Goal: Information Seeking & Learning: Learn about a topic

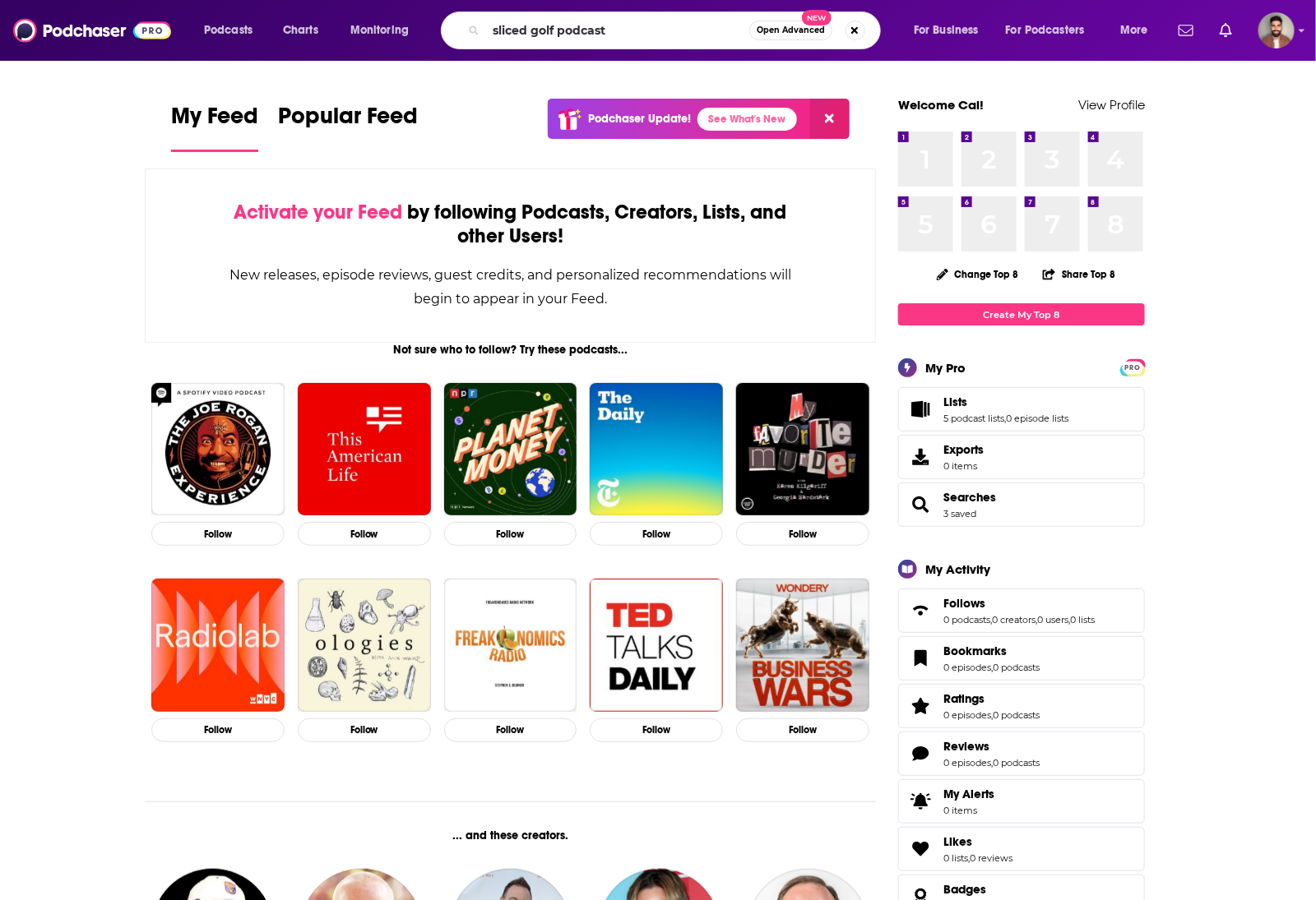
type input "sliced golf podcast"
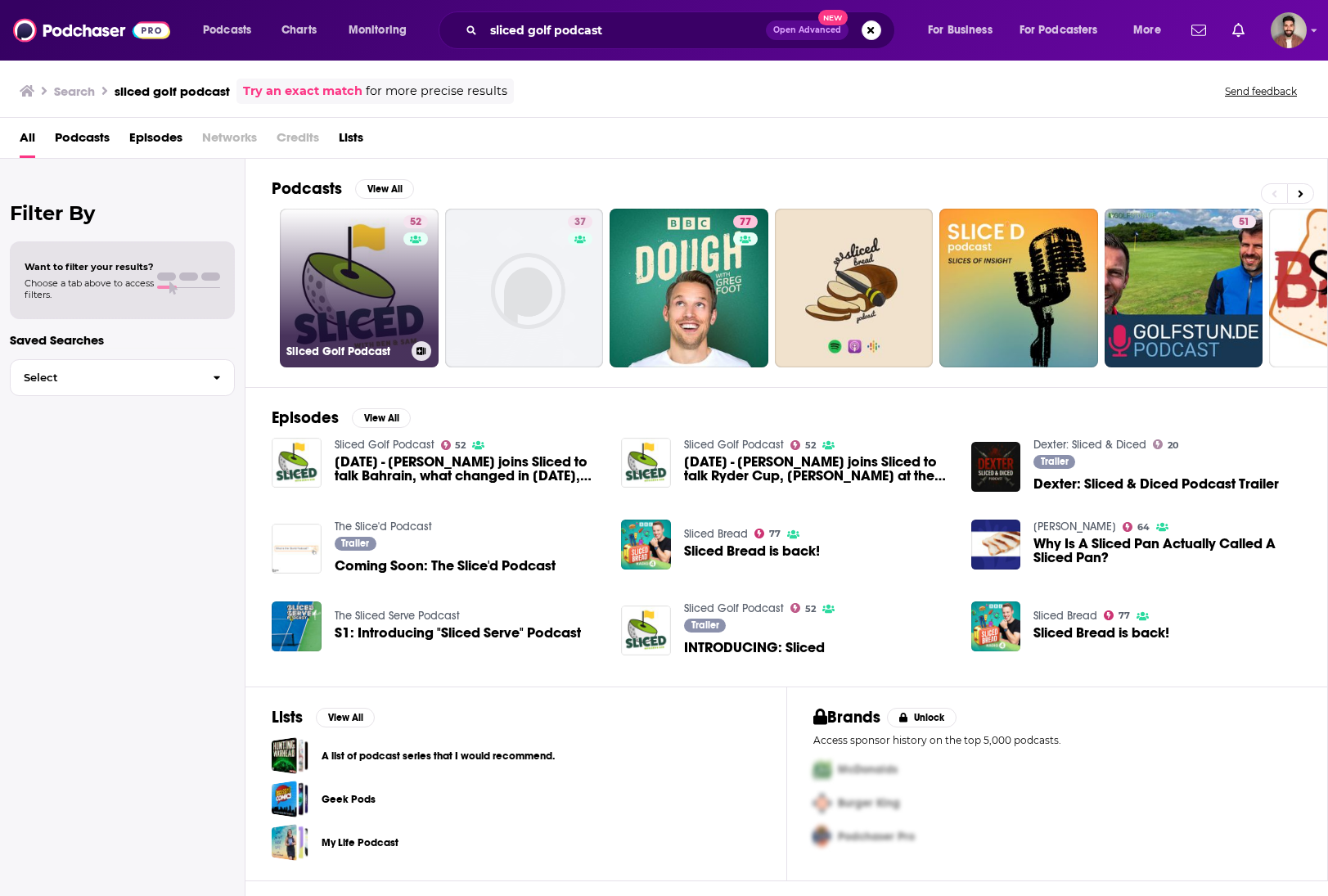
click at [384, 282] on link "52 Sliced Golf Podcast" at bounding box center [359, 288] width 158 height 158
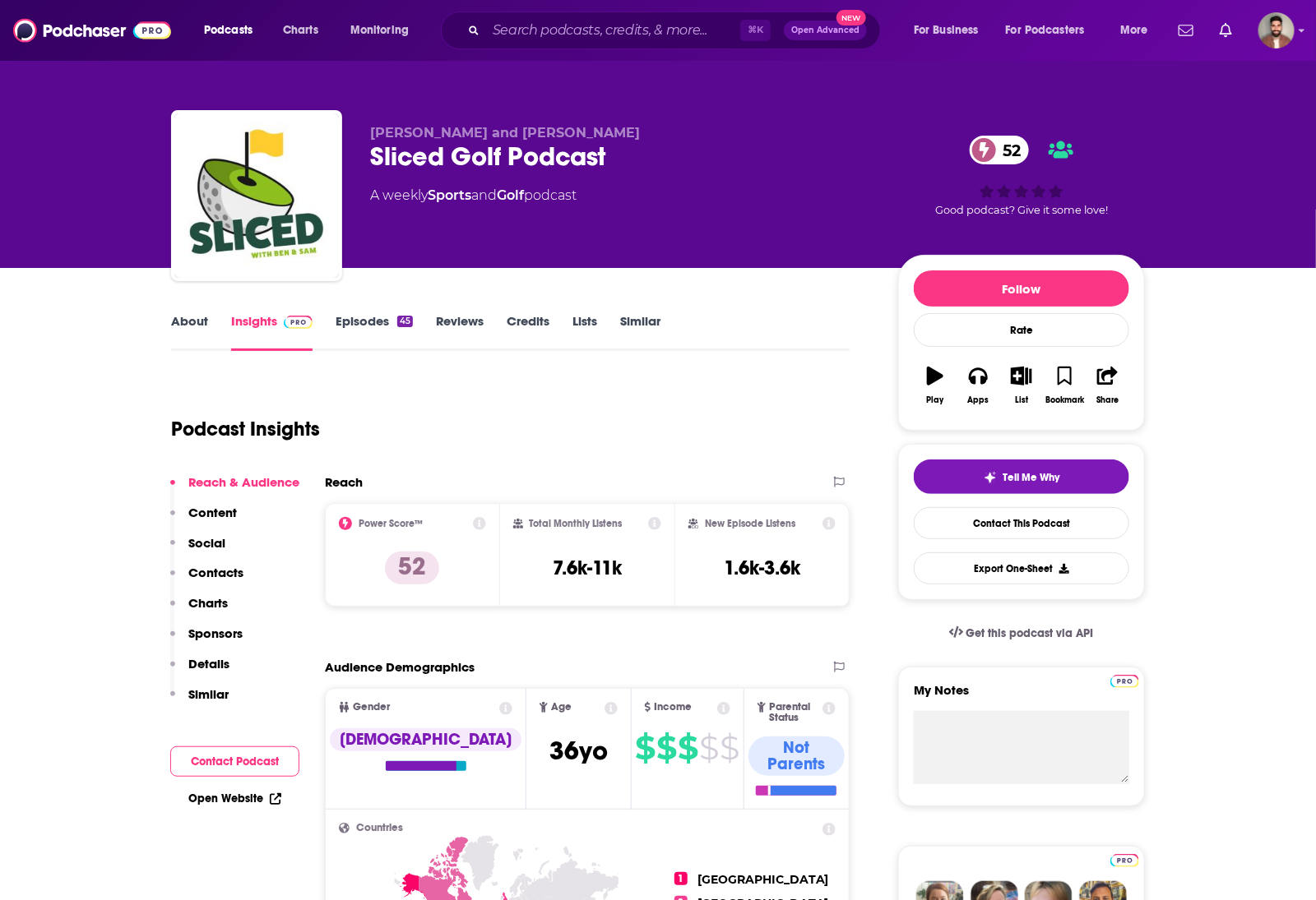
click at [201, 334] on link "About" at bounding box center [190, 332] width 37 height 38
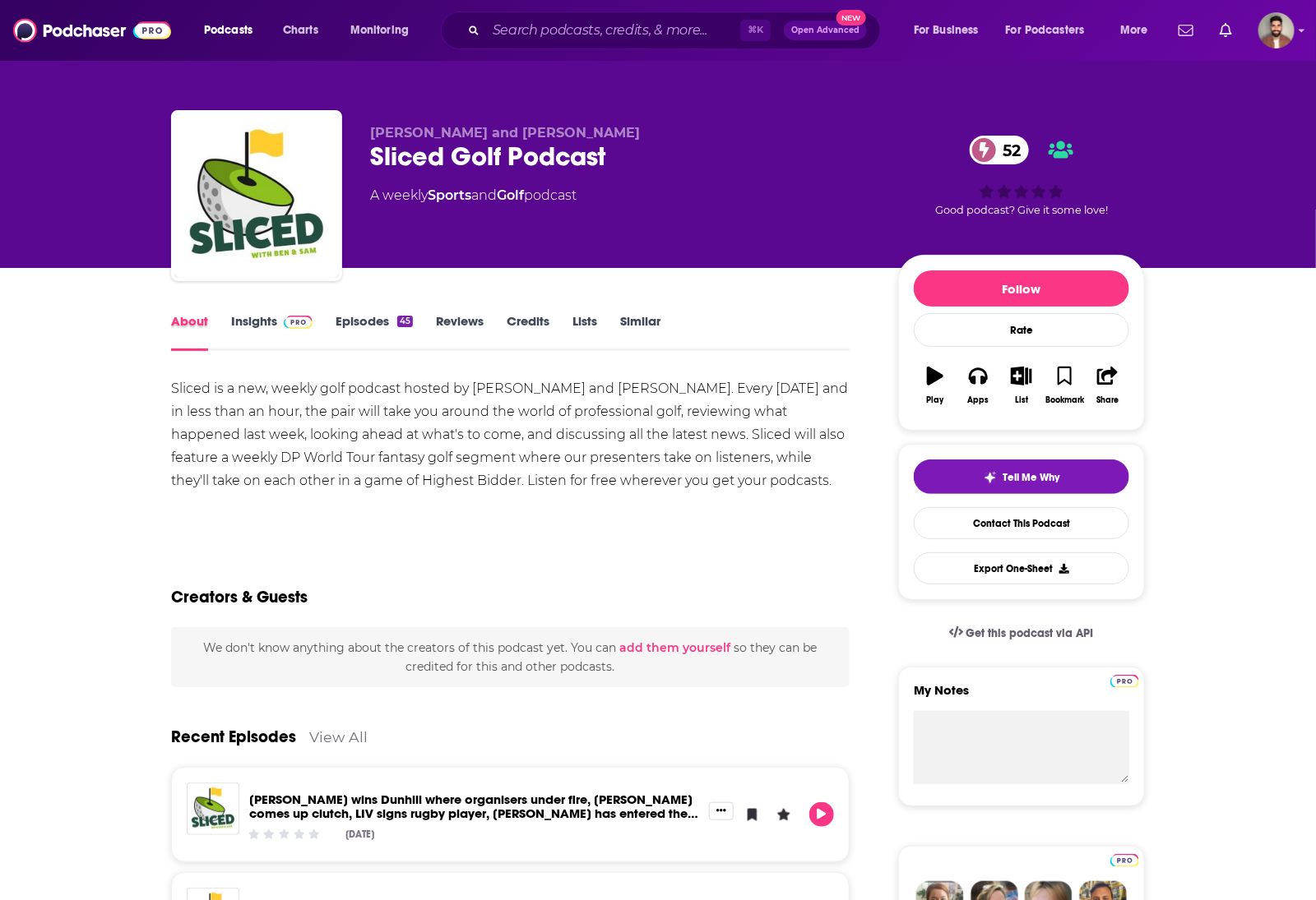
click at [219, 323] on div "About" at bounding box center [200, 332] width 60 height 38
click at [242, 318] on link "Insights" at bounding box center [272, 332] width 82 height 38
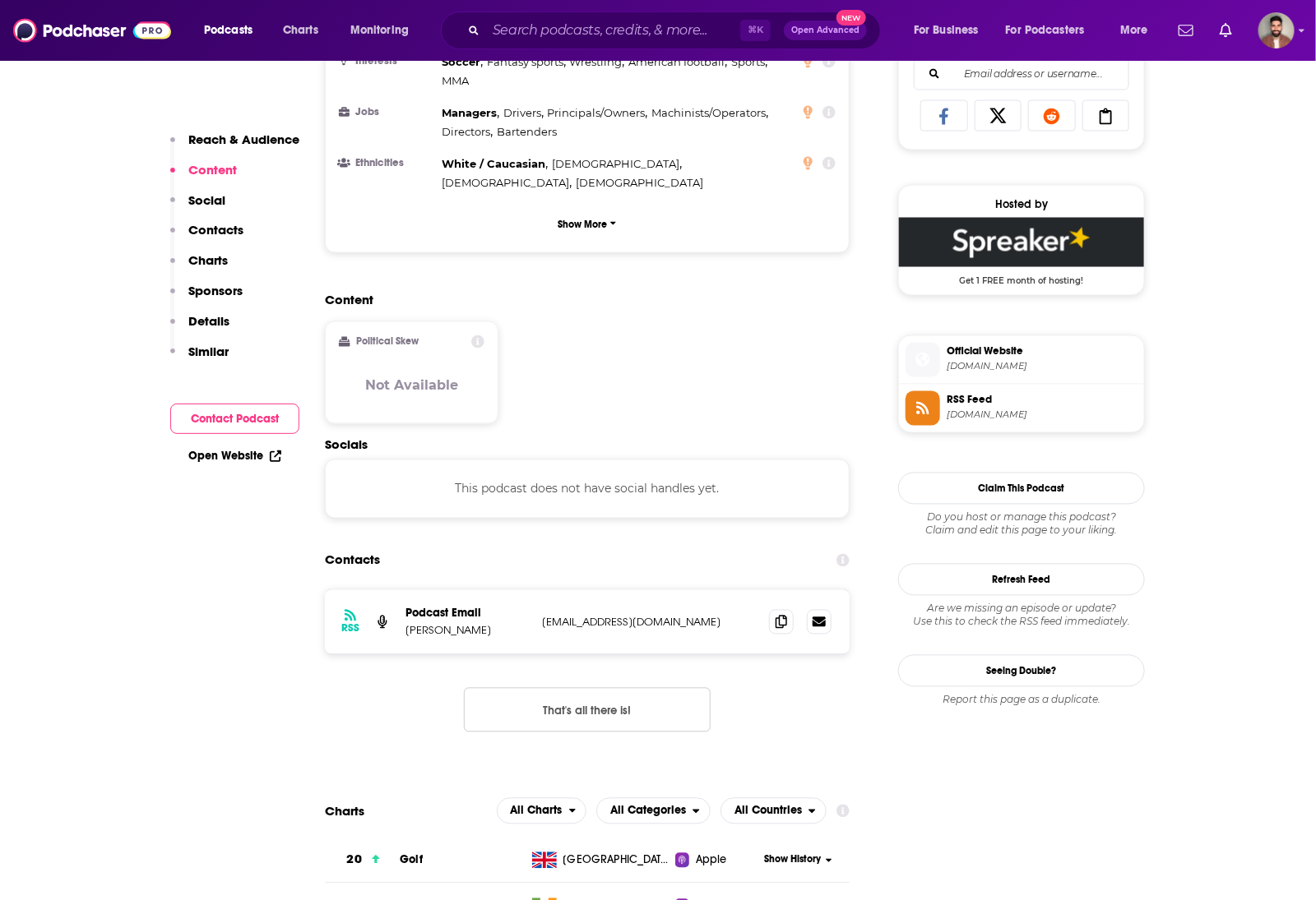
scroll to position [1098, 0]
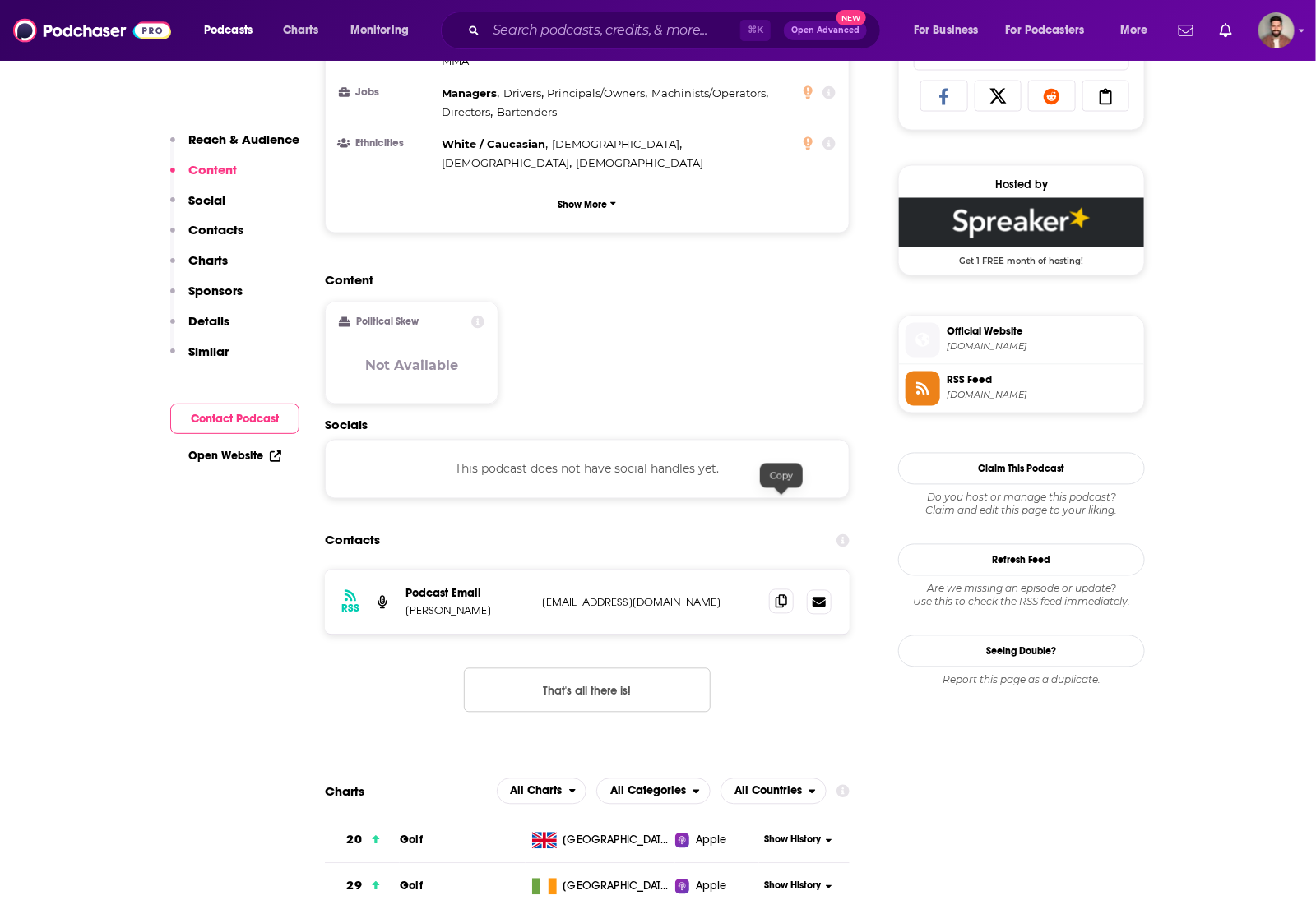
click at [775, 590] on span at bounding box center [781, 602] width 25 height 25
click at [787, 595] on icon at bounding box center [781, 601] width 12 height 13
click at [501, 12] on div "⌘ K Open Advanced New" at bounding box center [660, 30] width 440 height 38
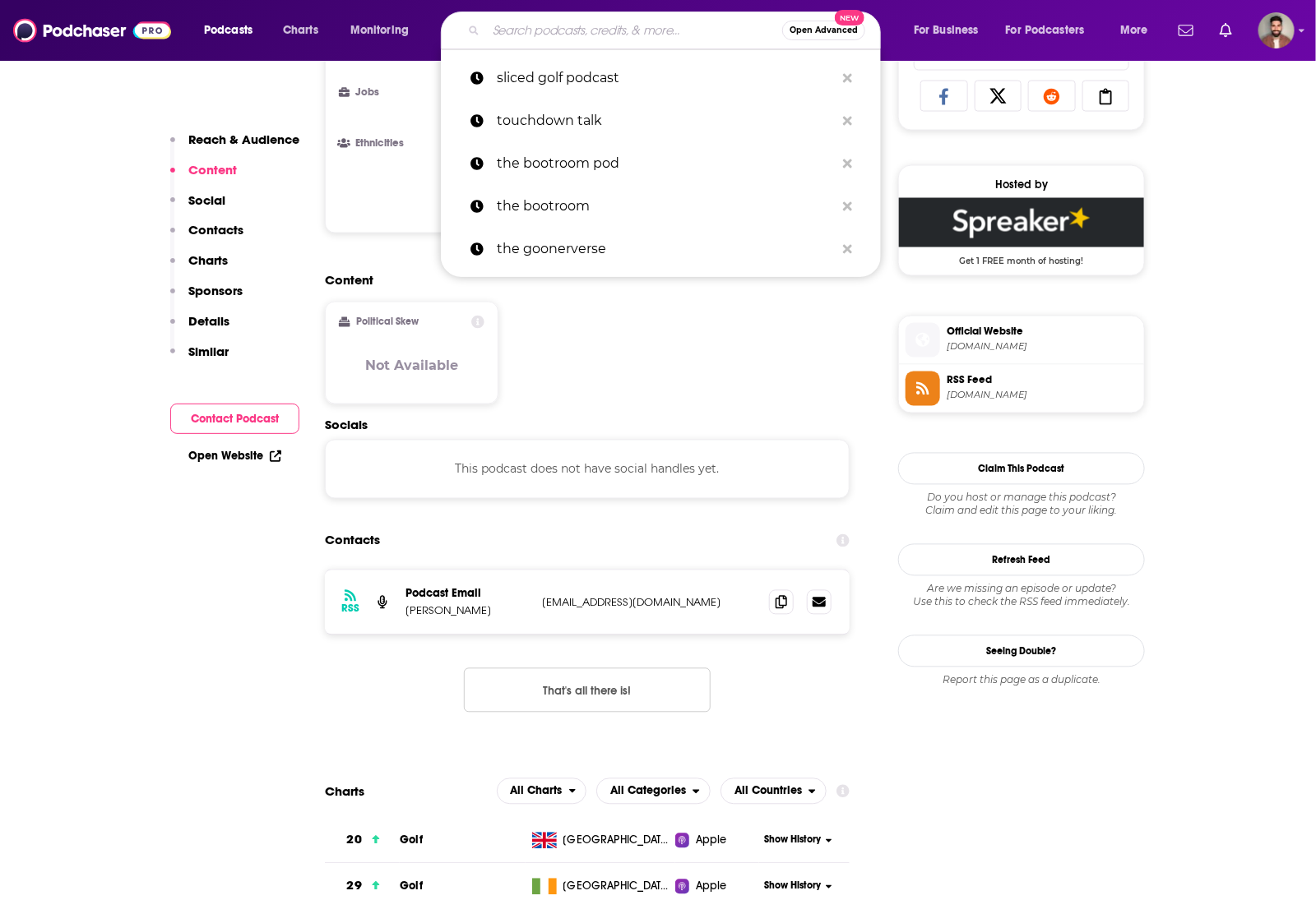
click at [508, 33] on input "Search podcasts, credits, & more..." at bounding box center [634, 30] width 296 height 27
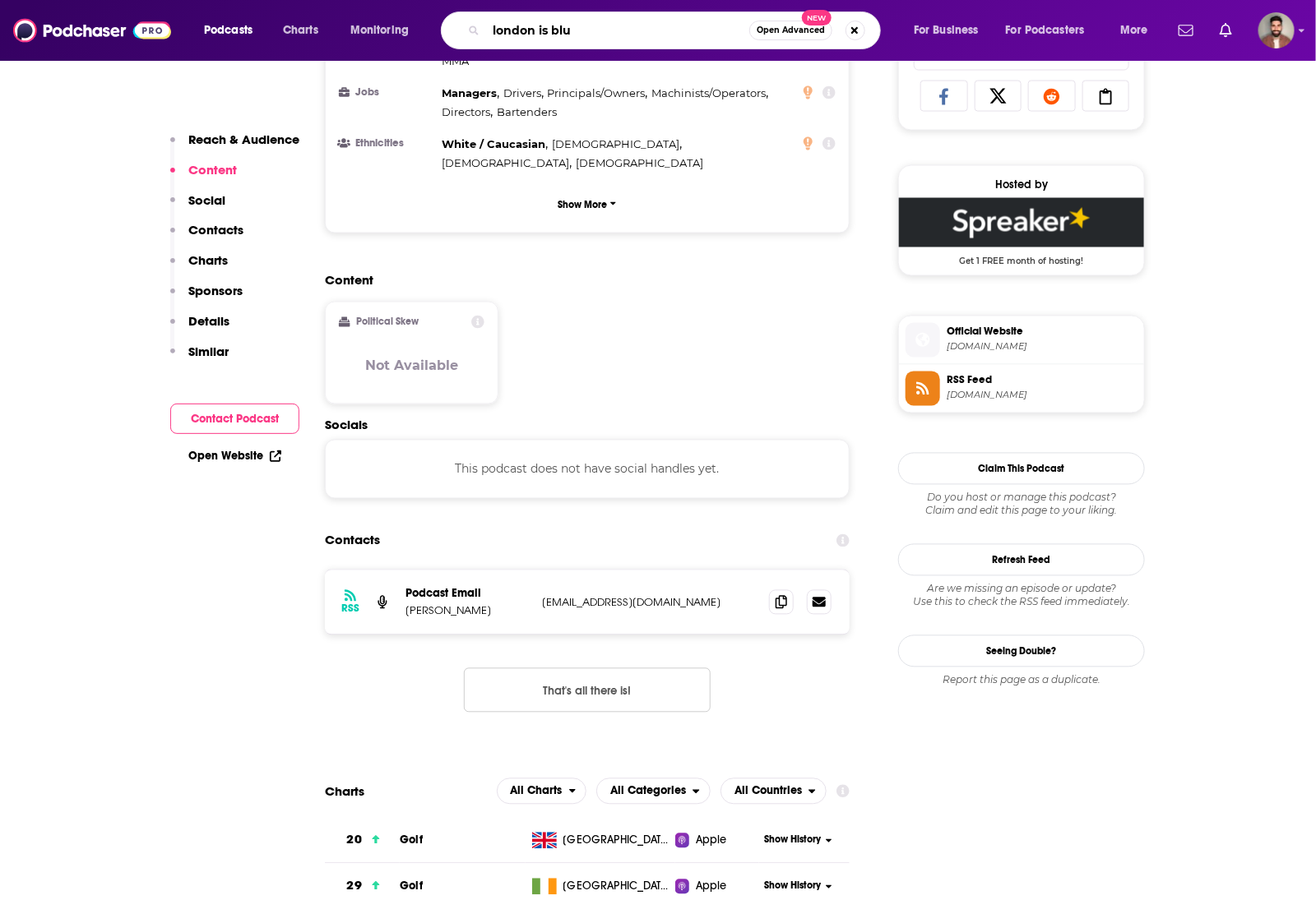
type input "london is blue"
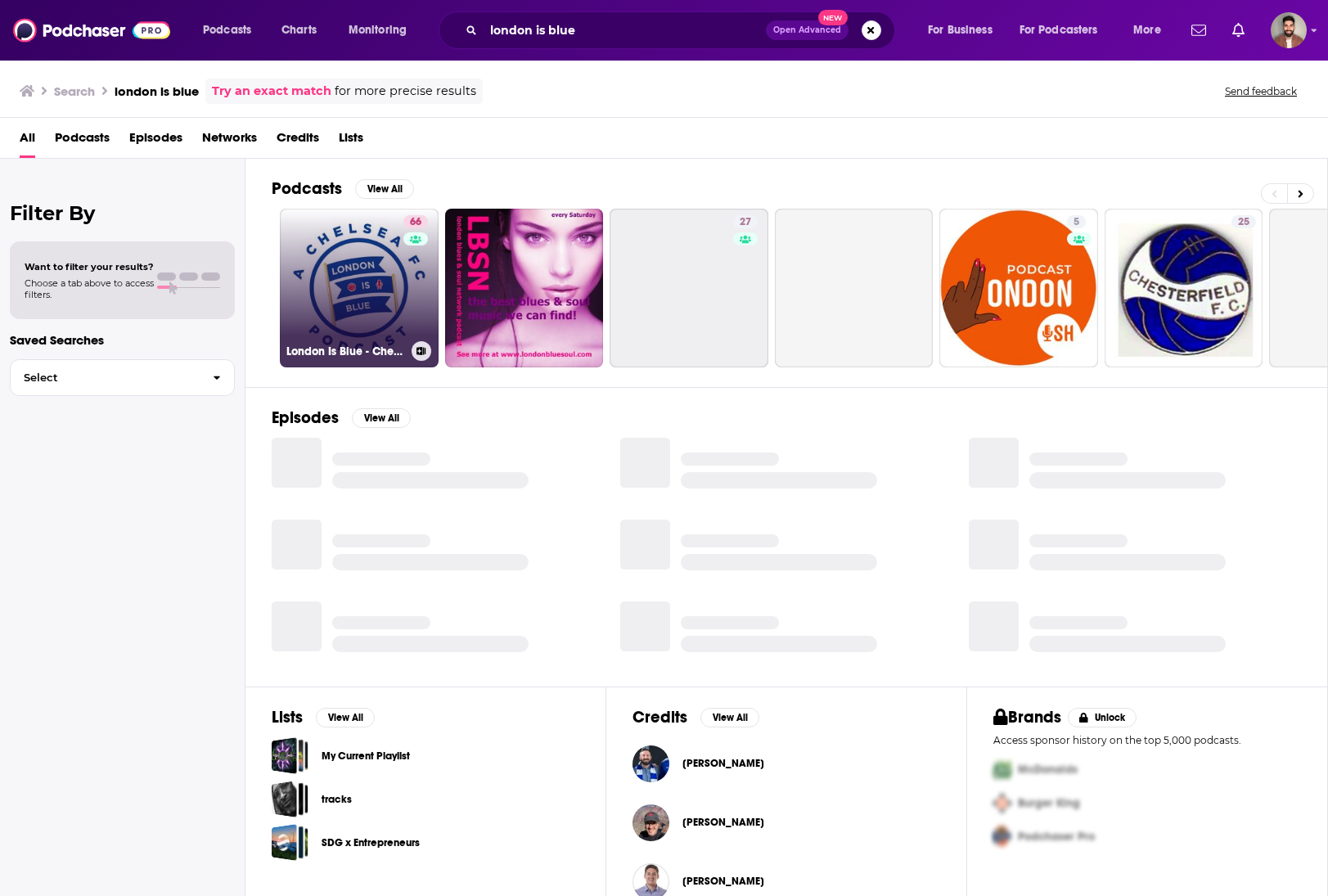
click at [385, 240] on link "66 London Is Blue - Chelsea FC Podcast" at bounding box center [359, 288] width 158 height 158
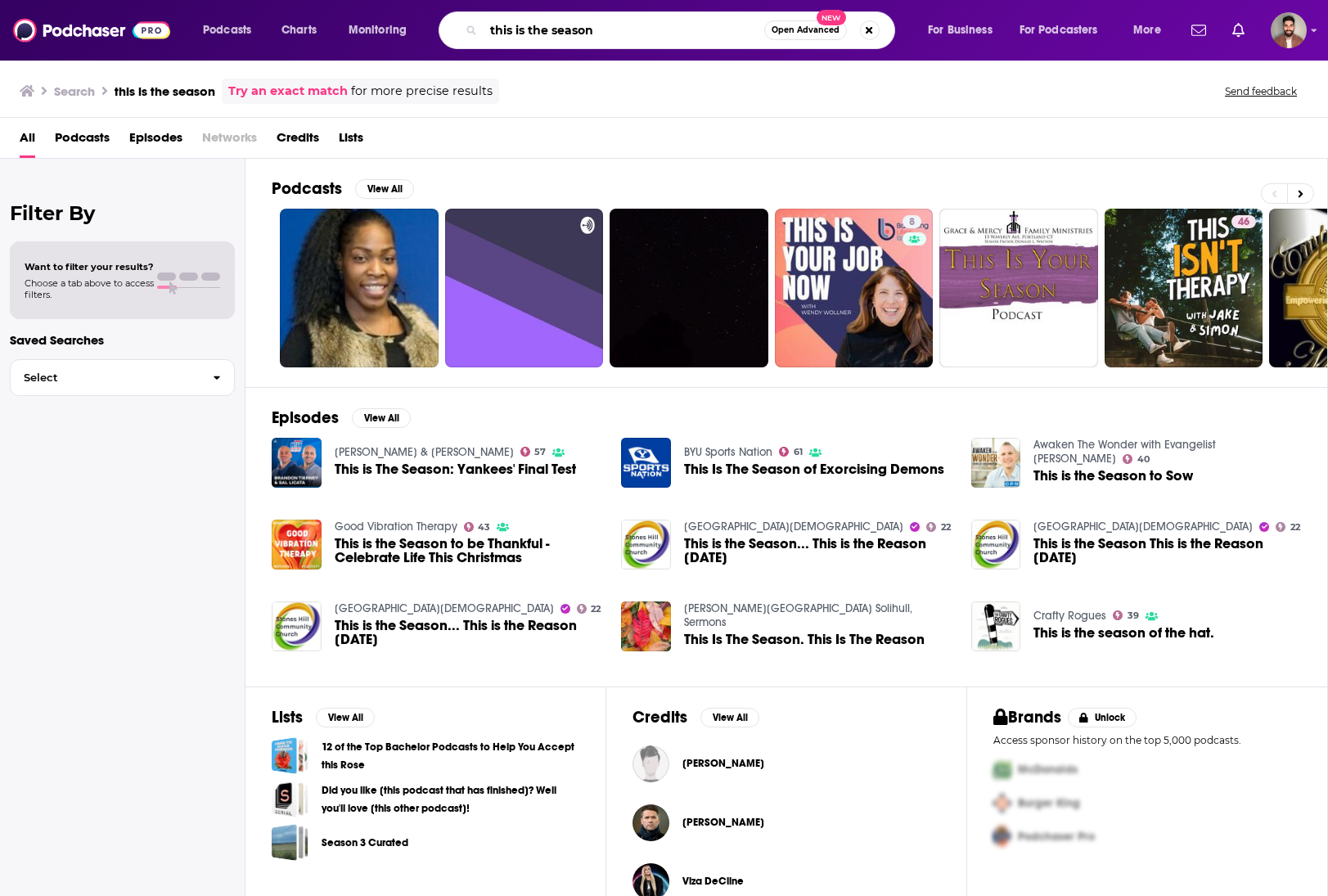
click at [667, 27] on input "this is the season" at bounding box center [623, 30] width 281 height 27
type input "this is the season podcast"
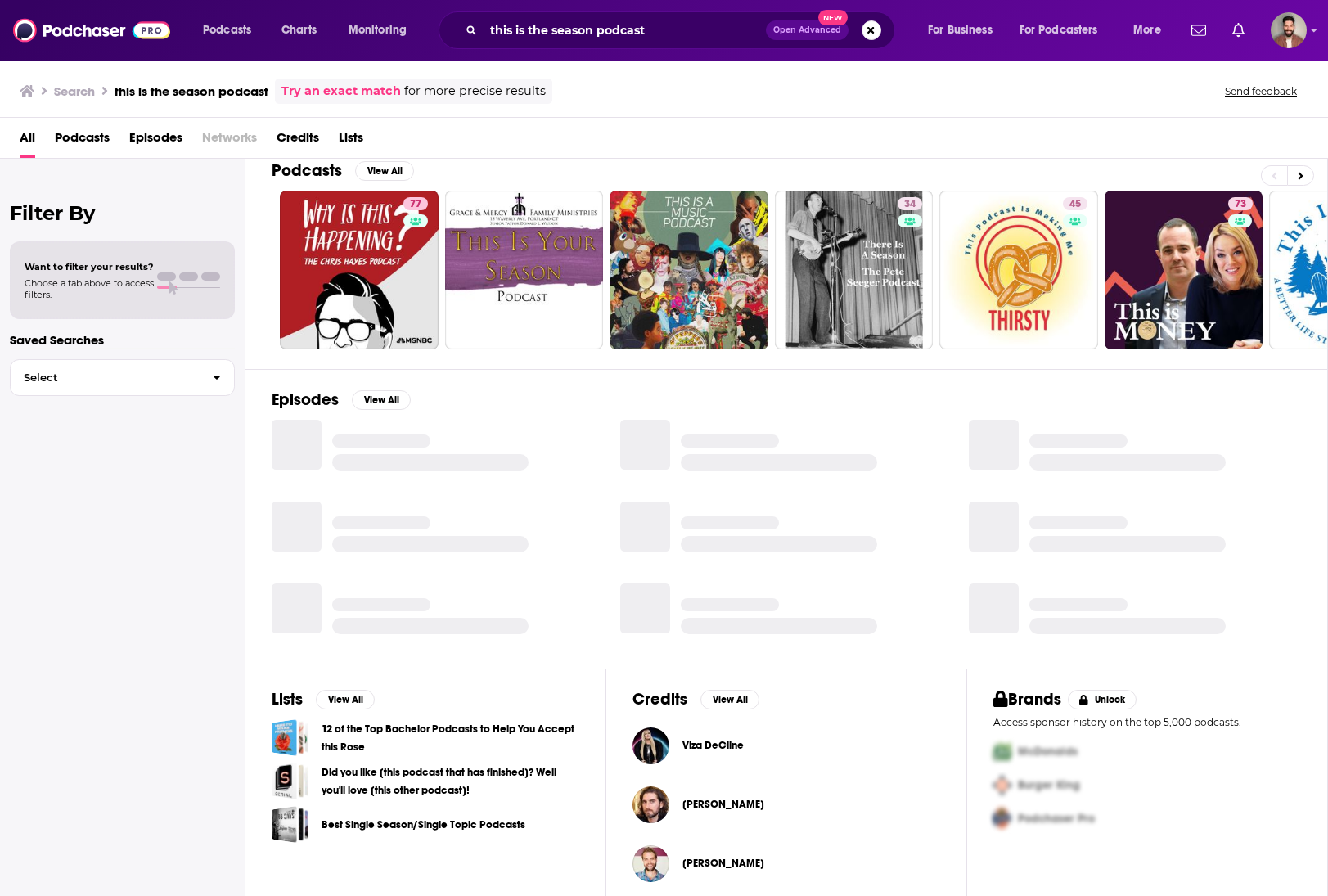
scroll to position [25, 0]
